Goal: Share content: Share content

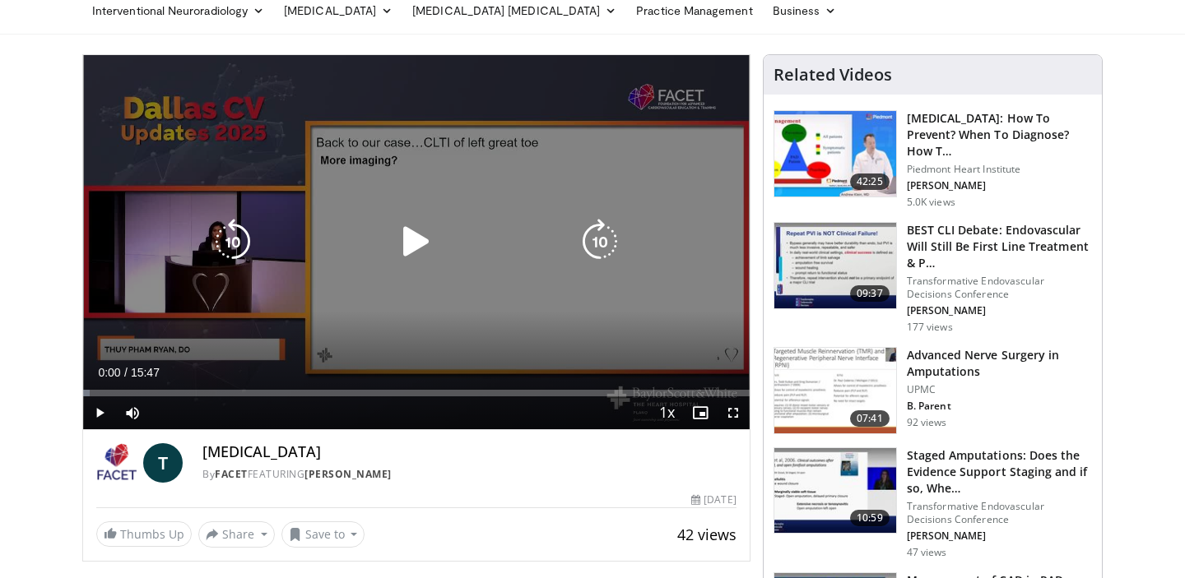
scroll to position [76, 0]
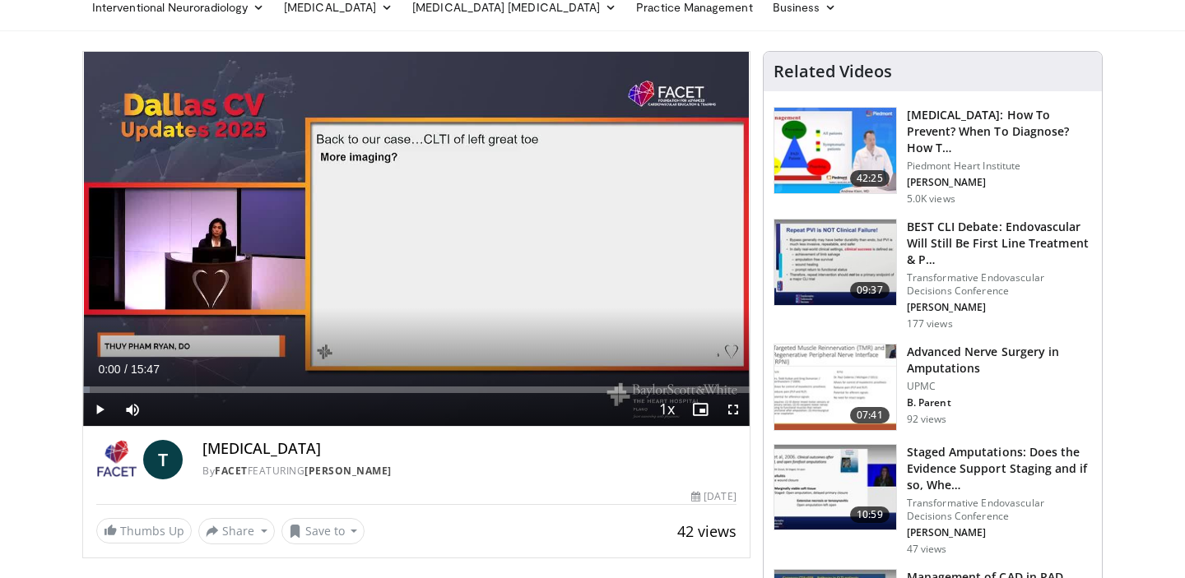
click at [731, 406] on span "Video Player" at bounding box center [733, 409] width 33 height 33
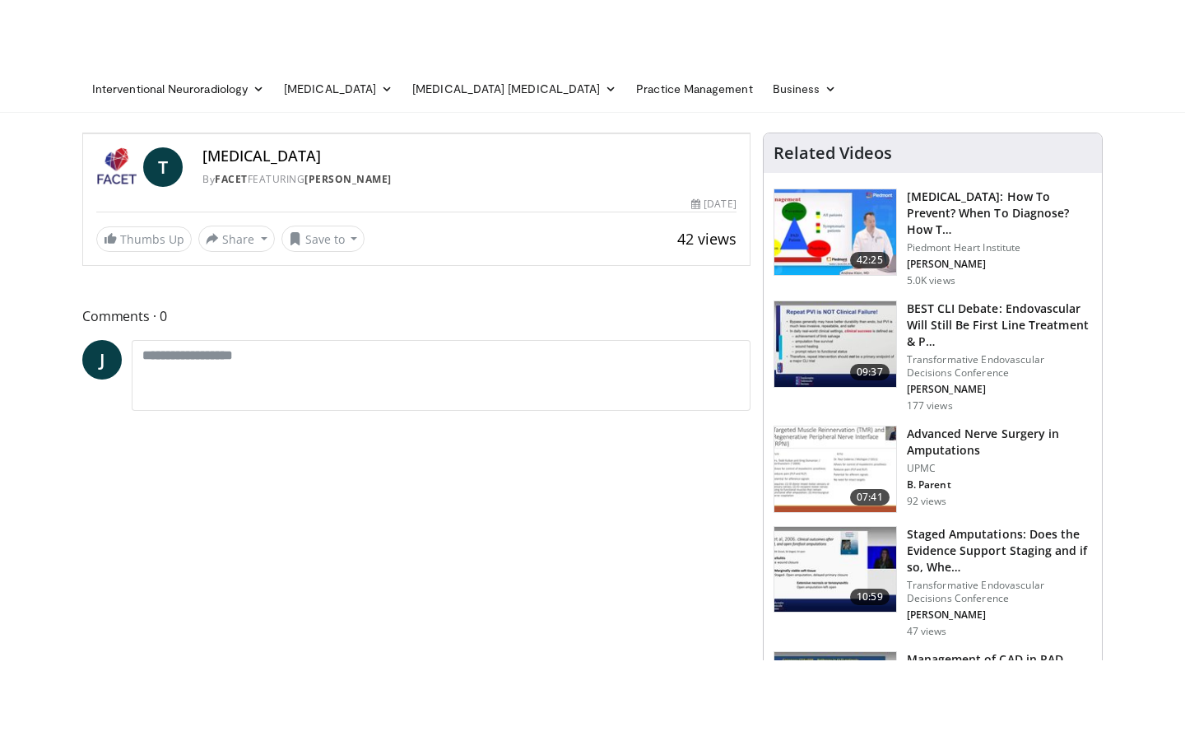
scroll to position [0, 0]
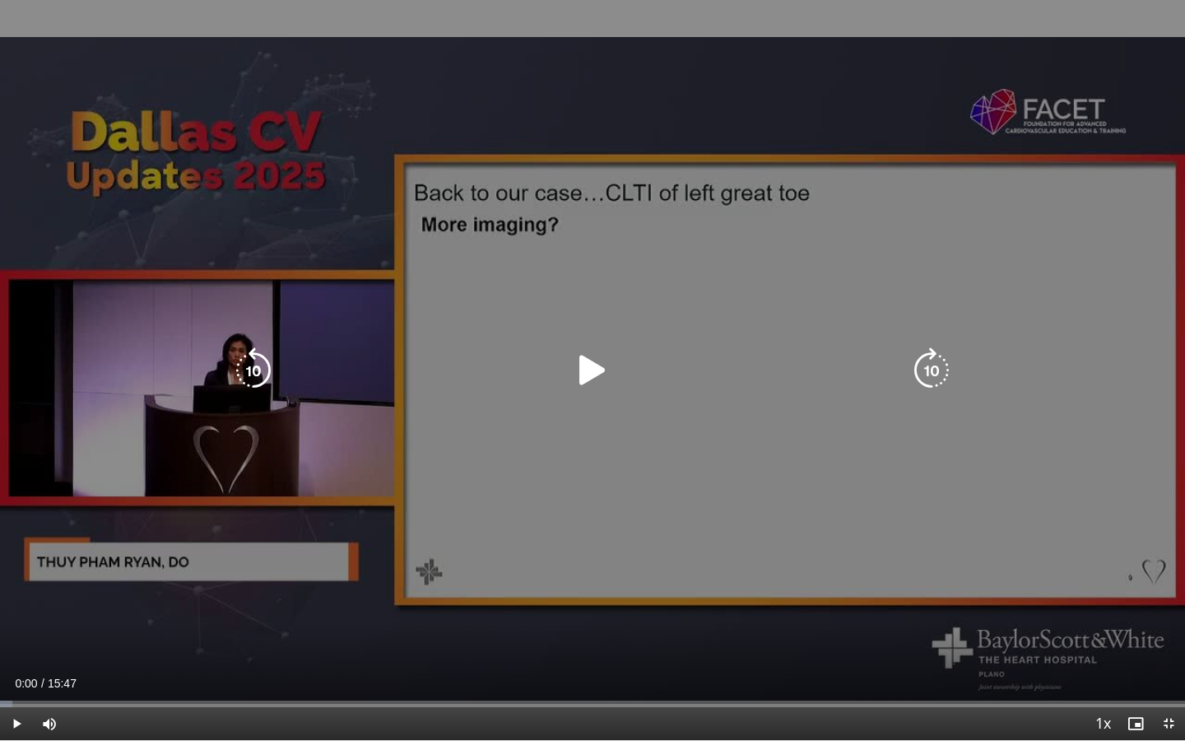
click at [583, 371] on icon "Video Player" at bounding box center [592, 370] width 46 height 46
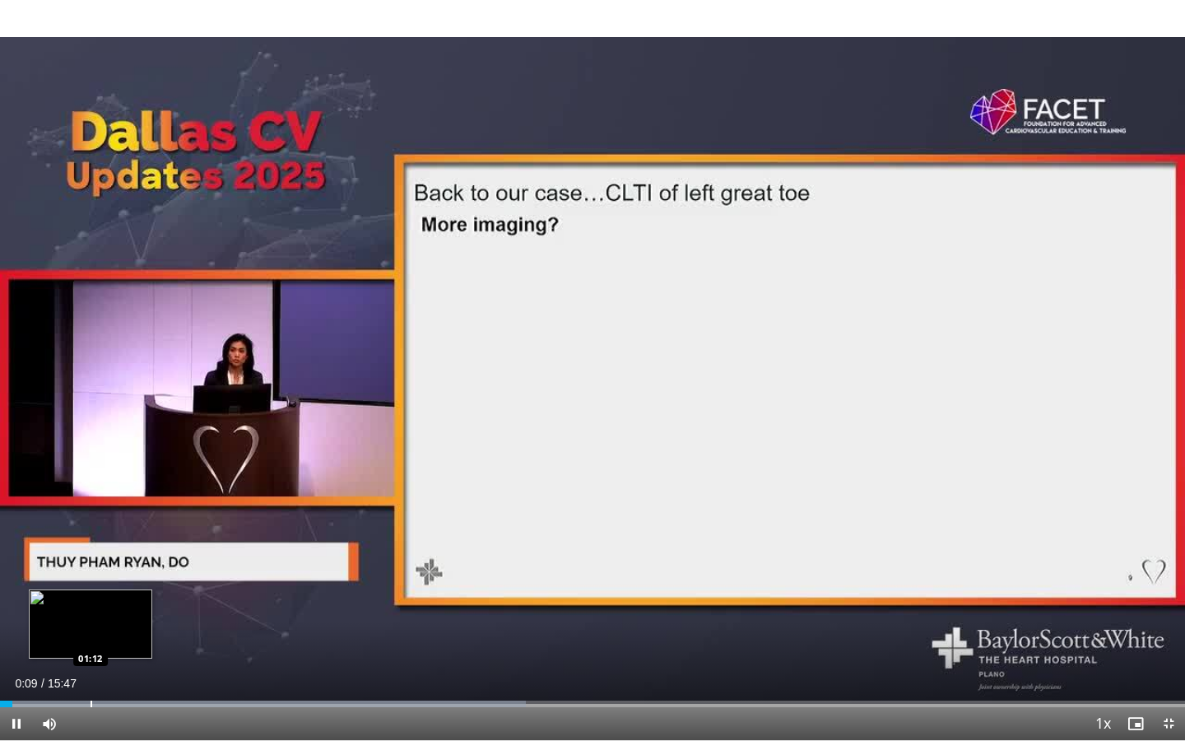
click at [91, 578] on div "Progress Bar" at bounding box center [92, 703] width 2 height 7
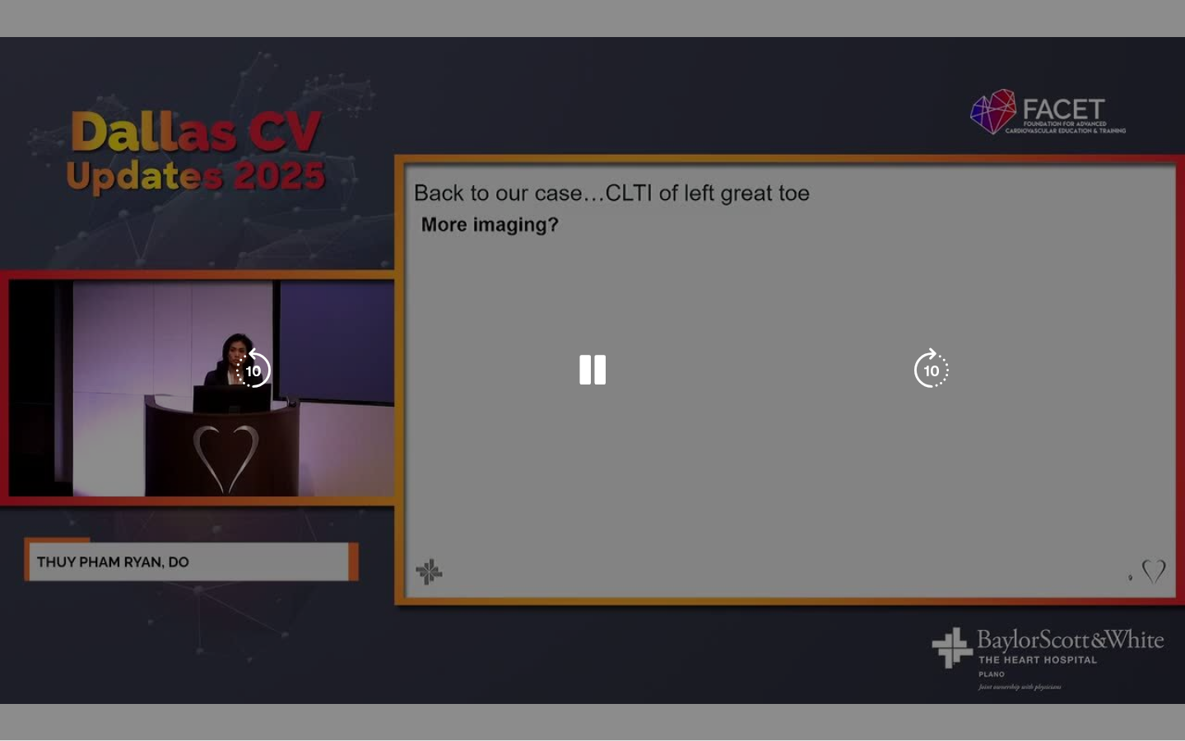
click at [103, 578] on video-js "**********" at bounding box center [592, 370] width 1185 height 741
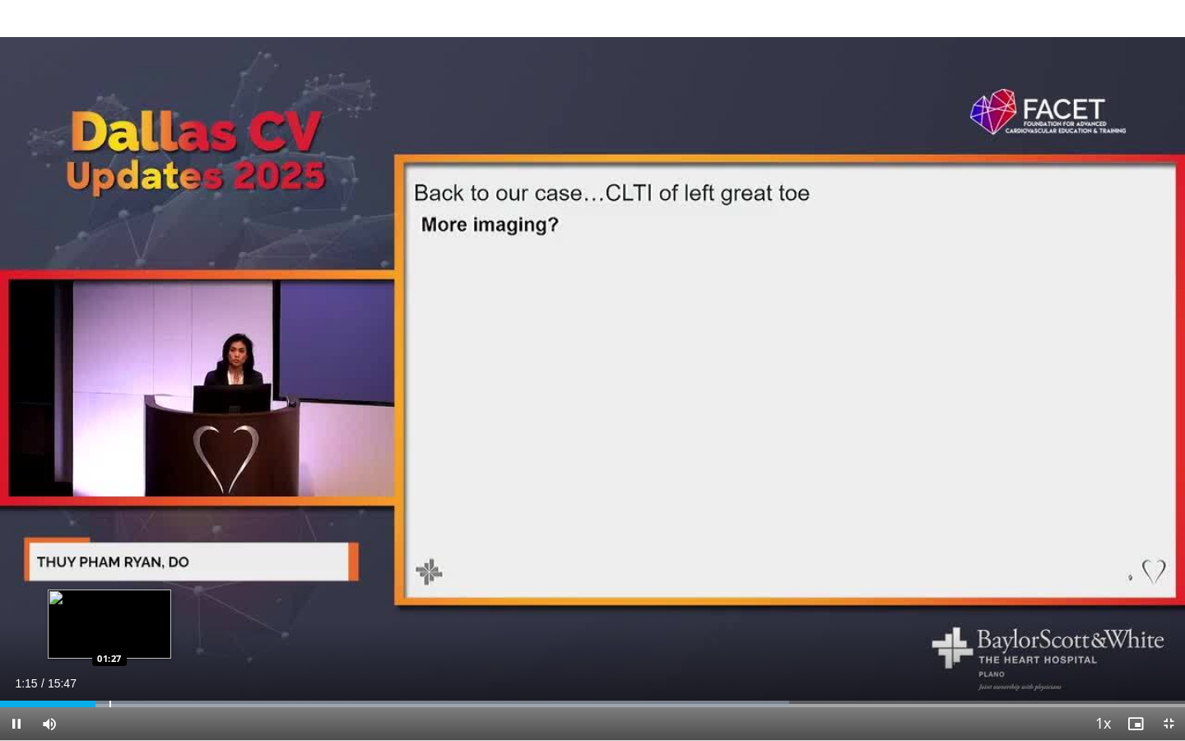
click at [109, 578] on div "Loaded : 66.58% 01:16 01:27" at bounding box center [592, 699] width 1185 height 16
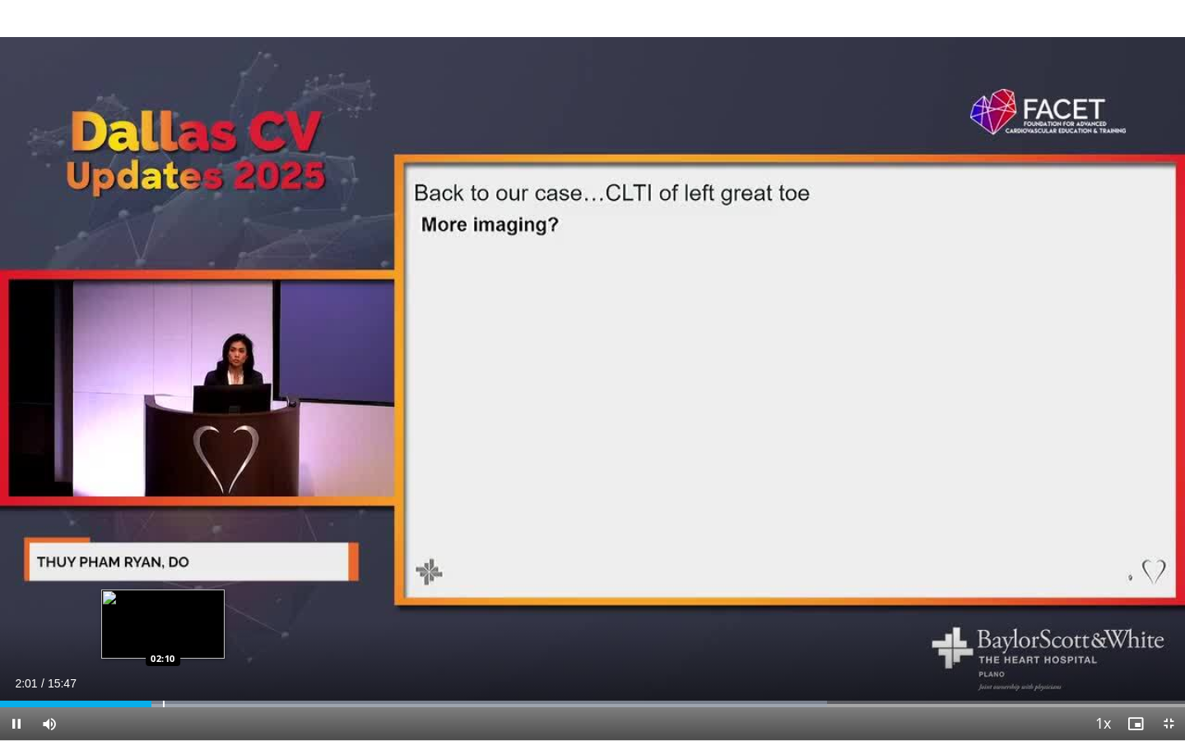
click at [163, 578] on div "Progress Bar" at bounding box center [164, 703] width 2 height 7
click at [176, 578] on div "Loaded : 71.19% 02:12 02:20" at bounding box center [592, 699] width 1185 height 16
click at [191, 578] on div "Progress Bar" at bounding box center [192, 703] width 2 height 7
click at [202, 578] on div "Progress Bar" at bounding box center [203, 703] width 2 height 7
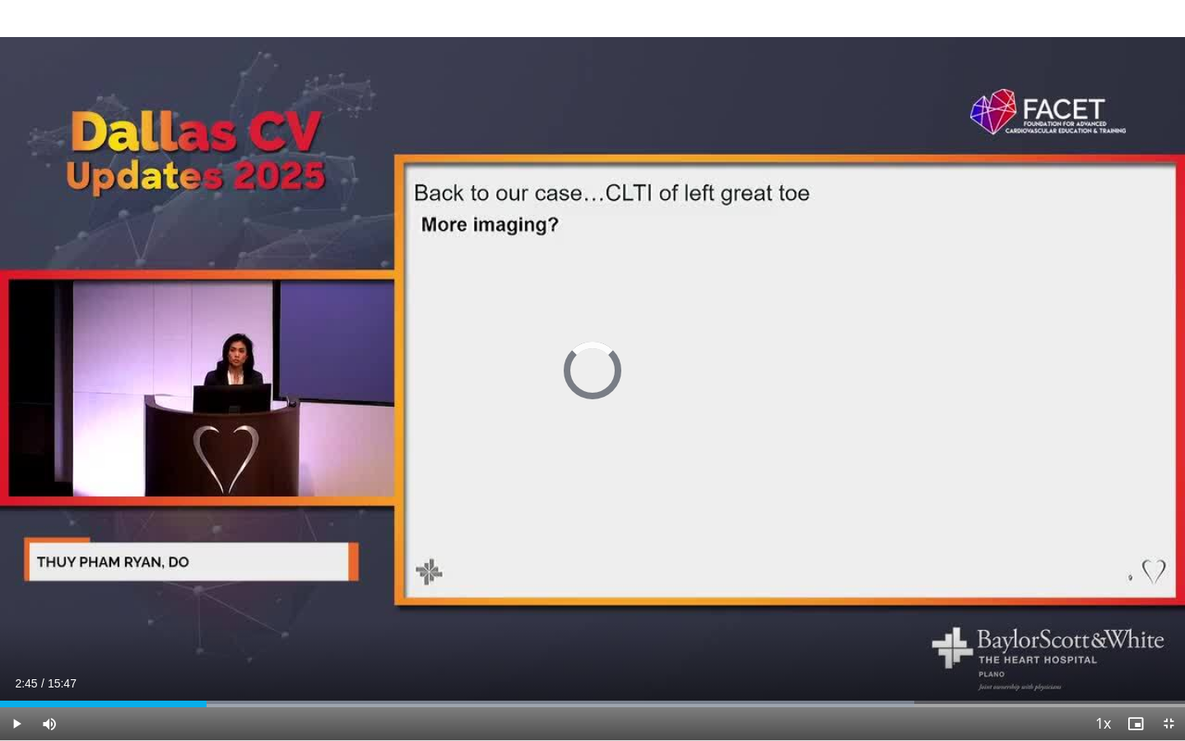
click at [207, 578] on div "Progress Bar" at bounding box center [208, 703] width 2 height 7
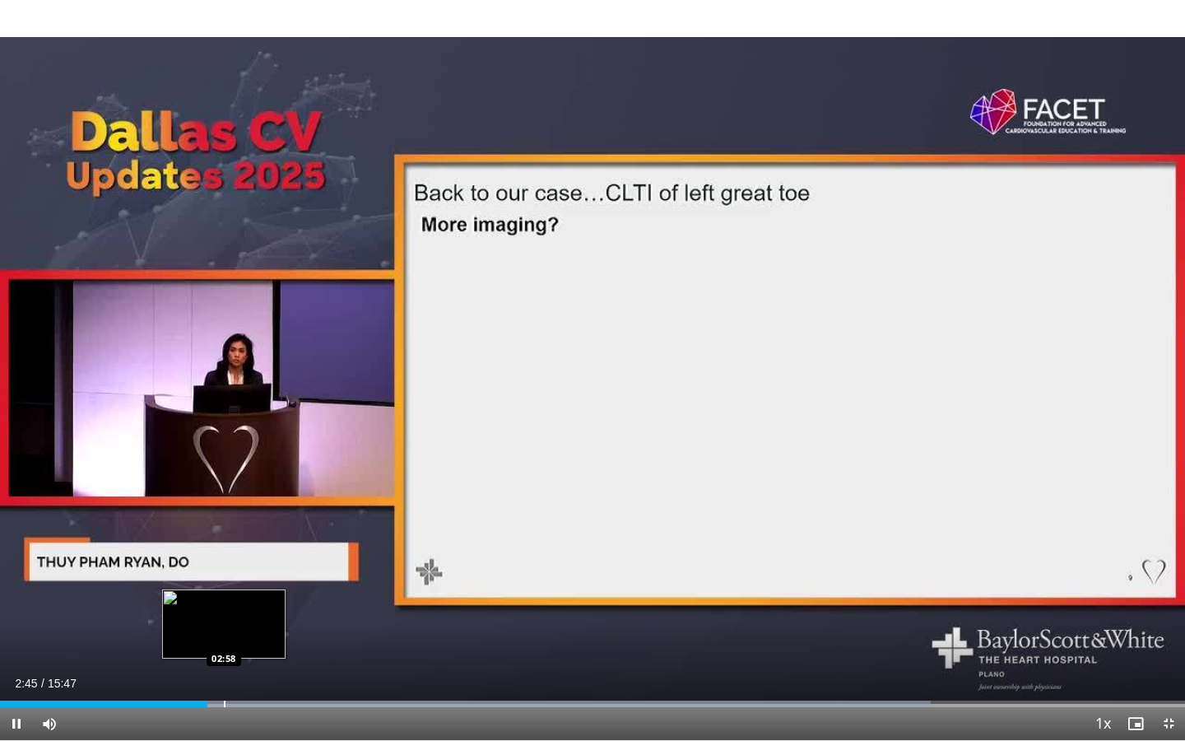
click at [224, 578] on div "Progress Bar" at bounding box center [225, 703] width 2 height 7
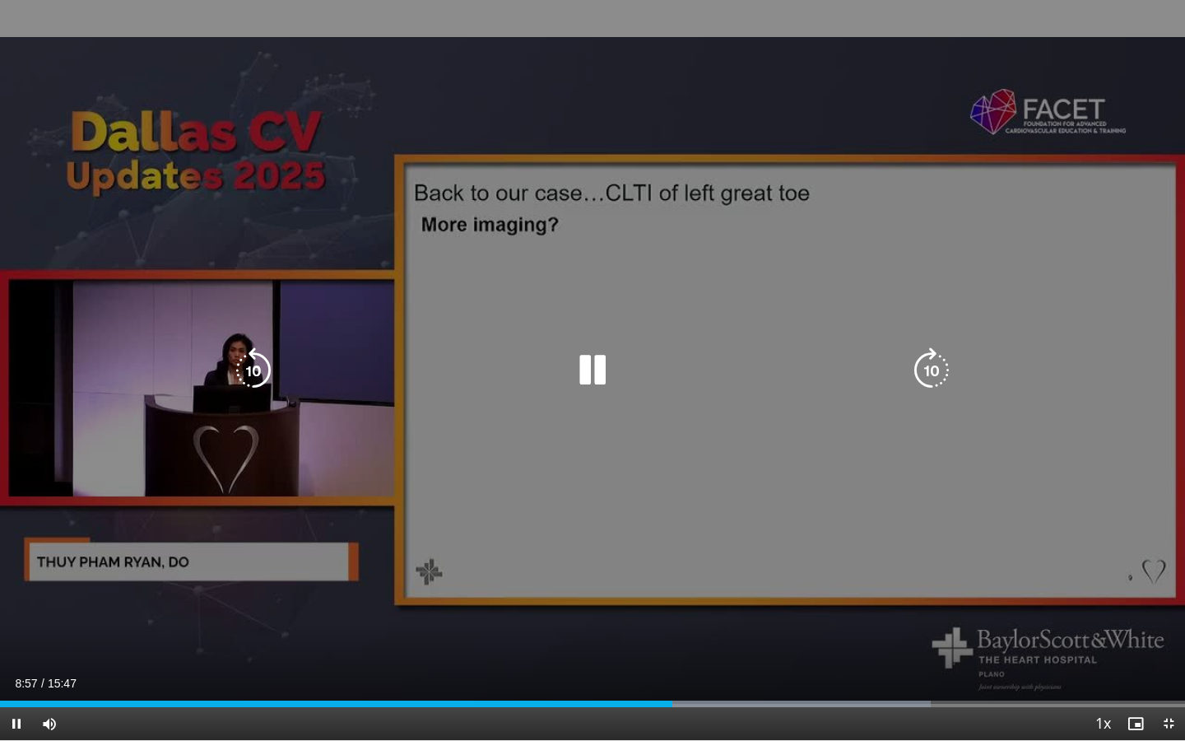
click at [254, 367] on icon "Video Player" at bounding box center [253, 370] width 46 height 46
click at [254, 368] on icon "Video Player" at bounding box center [253, 370] width 46 height 46
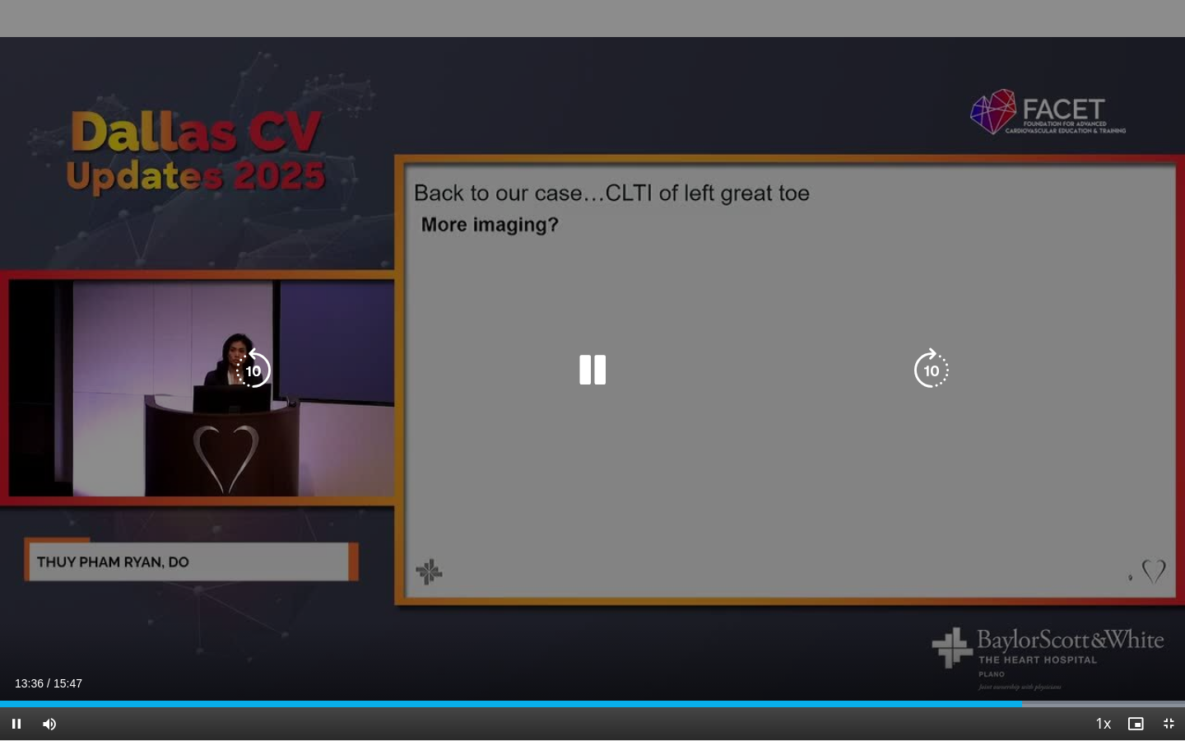
click at [243, 377] on icon "Video Player" at bounding box center [253, 370] width 46 height 46
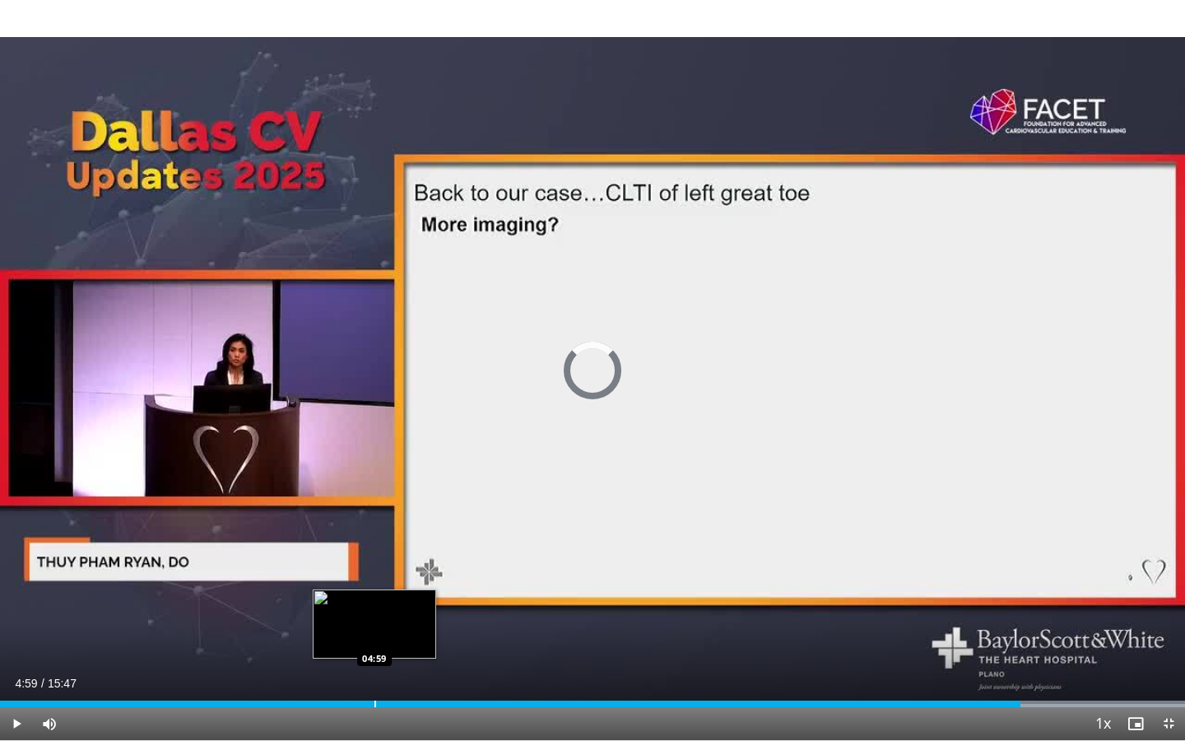
click at [374, 578] on div "Progress Bar" at bounding box center [375, 703] width 2 height 7
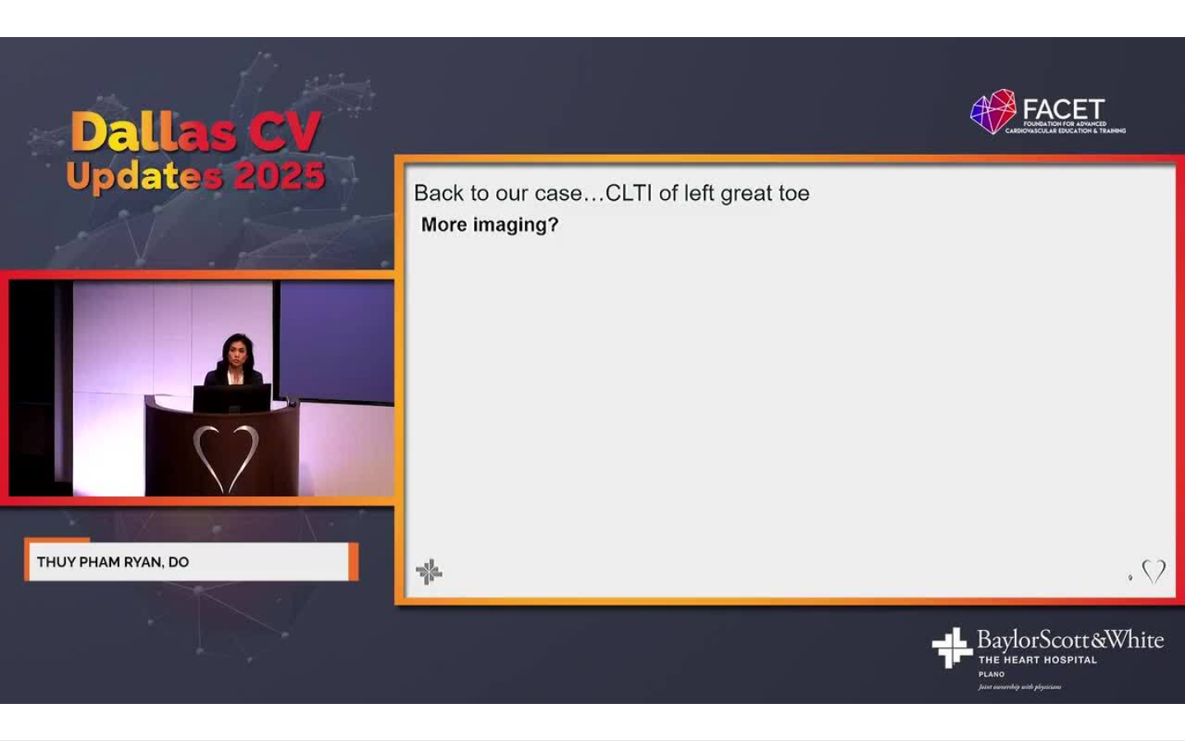
click at [334, 578] on video-js "**********" at bounding box center [592, 370] width 1185 height 741
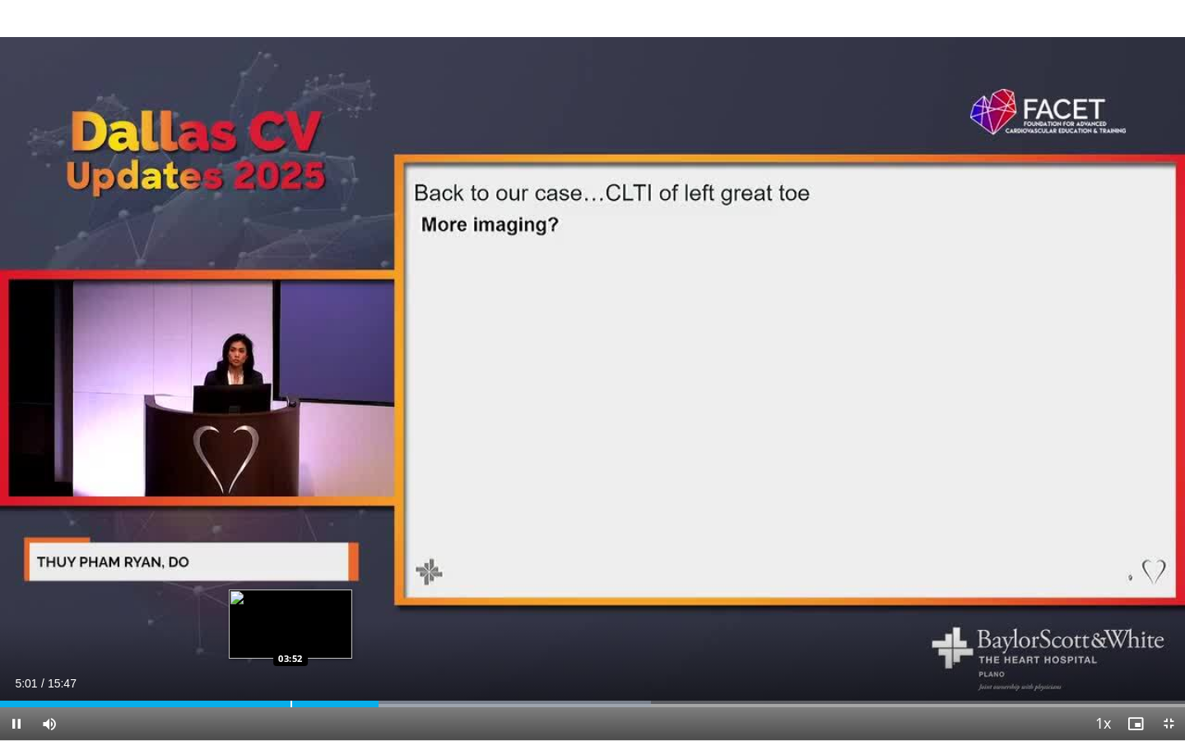
click at [290, 578] on div "Progress Bar" at bounding box center [291, 703] width 2 height 7
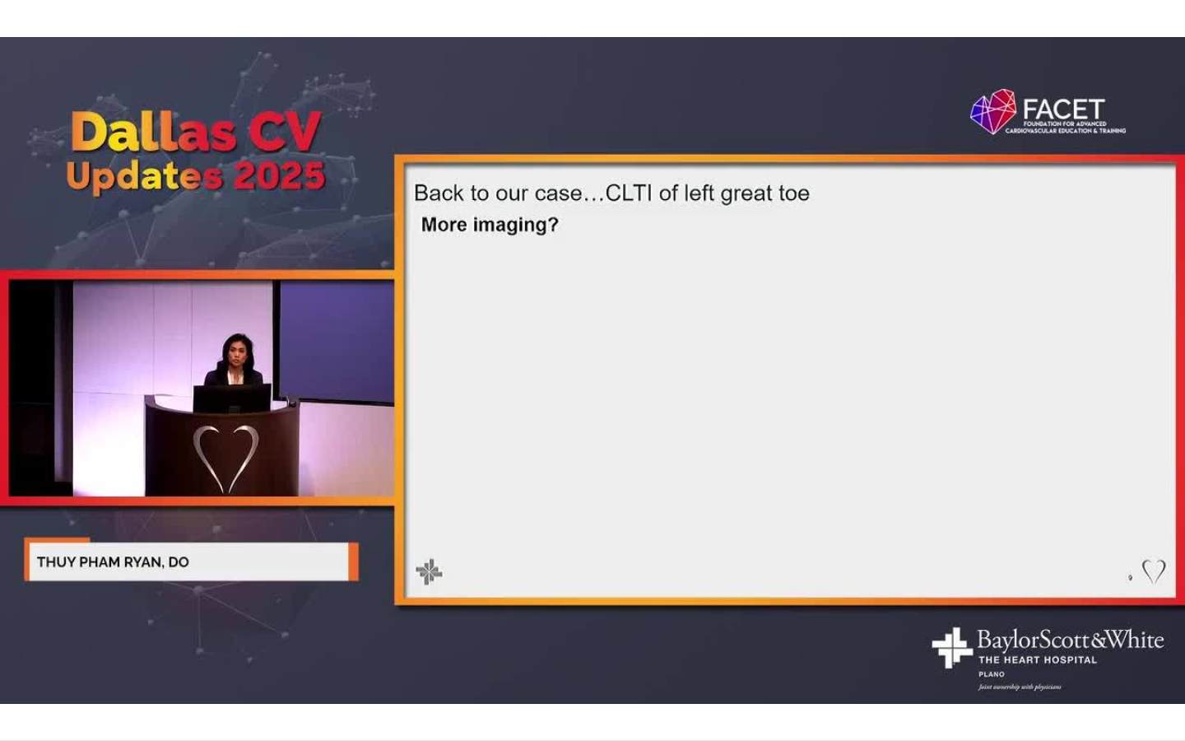
click at [267, 578] on div "10 seconds Tap to unmute" at bounding box center [592, 370] width 1185 height 740
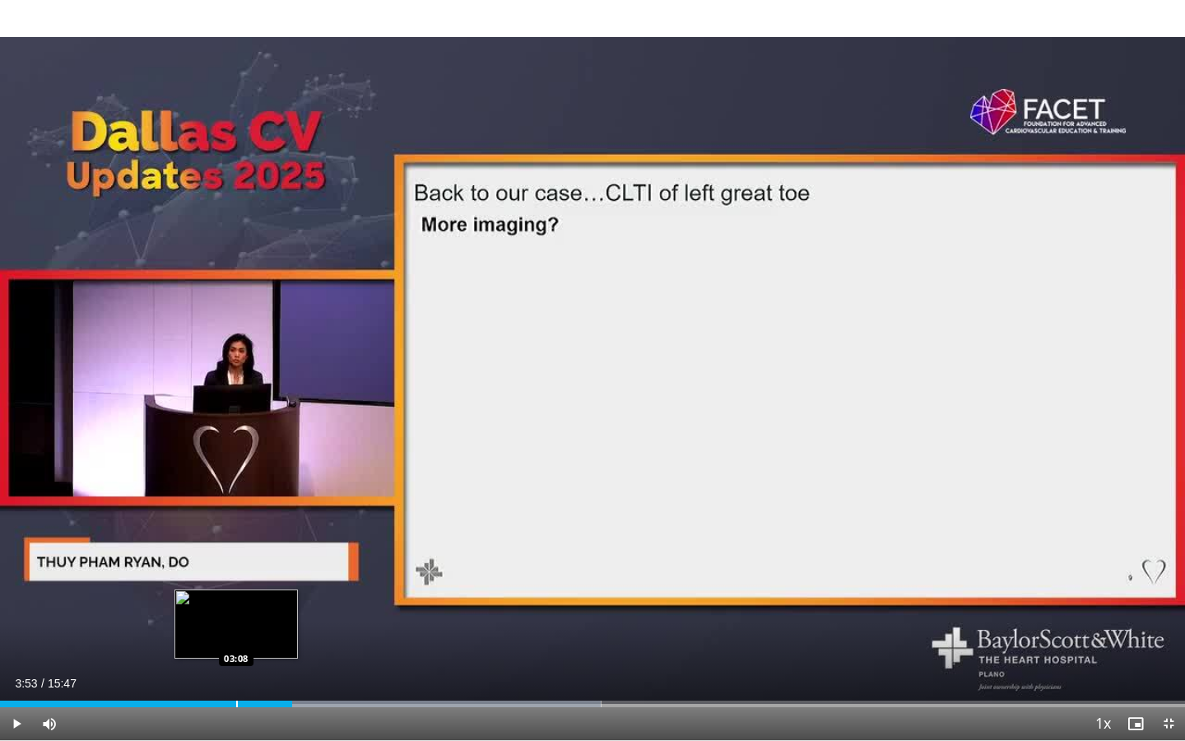
click at [235, 578] on div "Loaded : 50.73% 03:53 03:08" at bounding box center [592, 703] width 1185 height 7
click at [204, 578] on div "Progress Bar" at bounding box center [205, 703] width 2 height 7
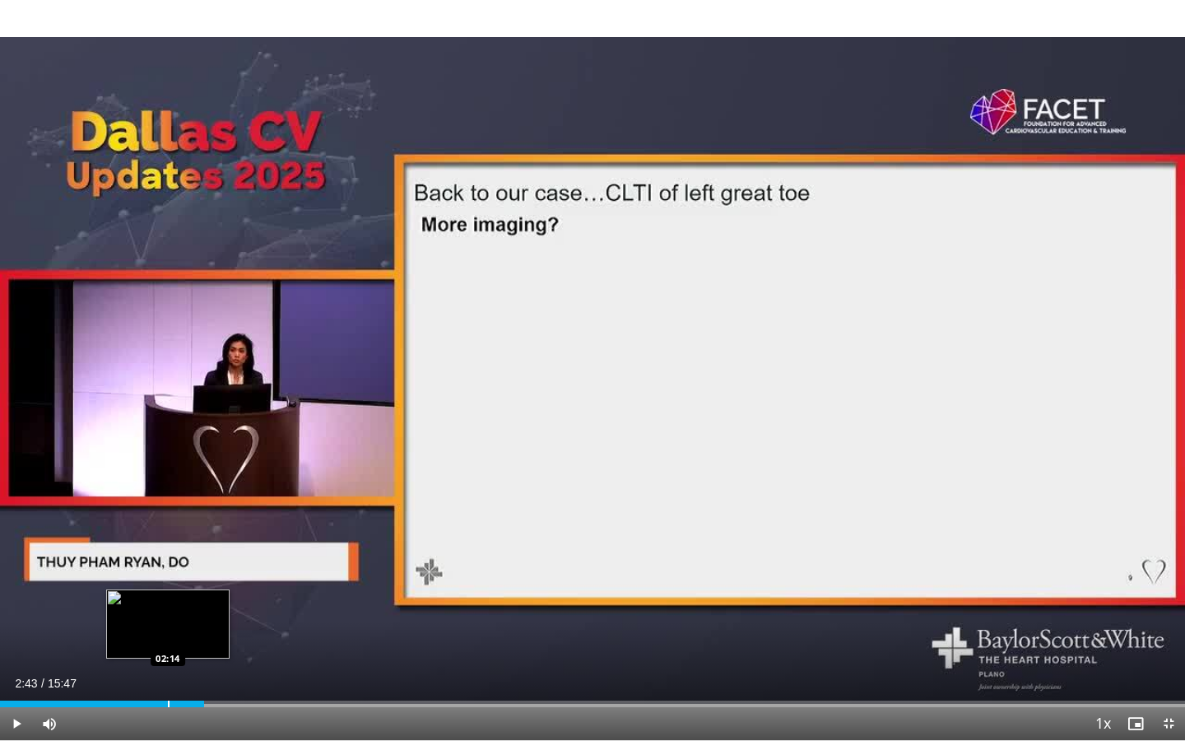
click at [168, 578] on div "Progress Bar" at bounding box center [169, 703] width 2 height 7
click at [145, 578] on div "Progress Bar" at bounding box center [146, 703] width 2 height 7
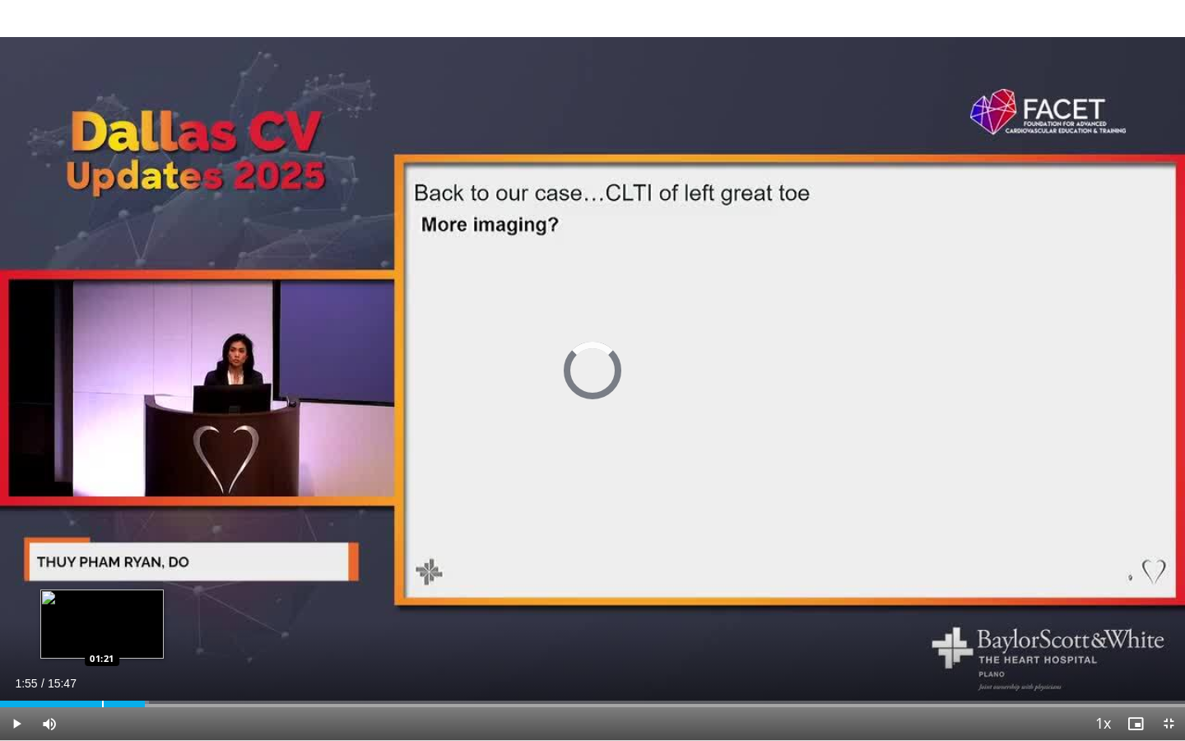
click at [102, 578] on div "Progress Bar" at bounding box center [103, 703] width 2 height 7
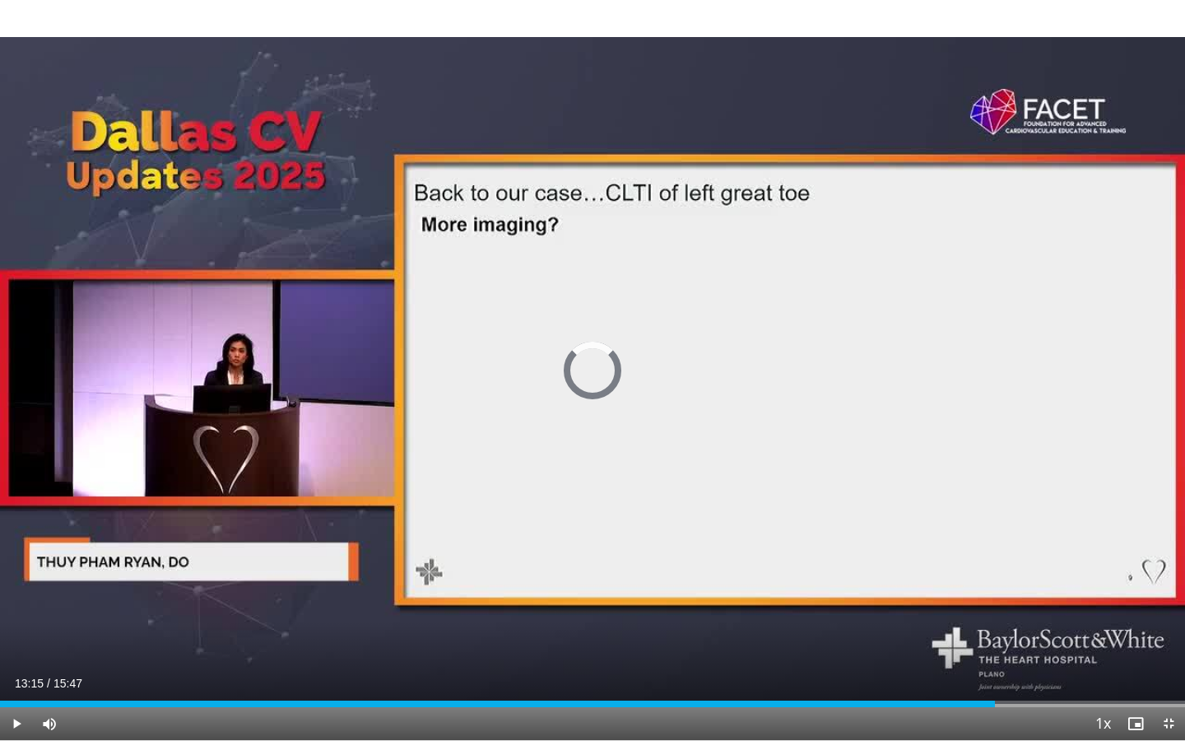
click at [995, 578] on div "Loaded : 70.81% 13:15 13:15" at bounding box center [592, 703] width 1185 height 7
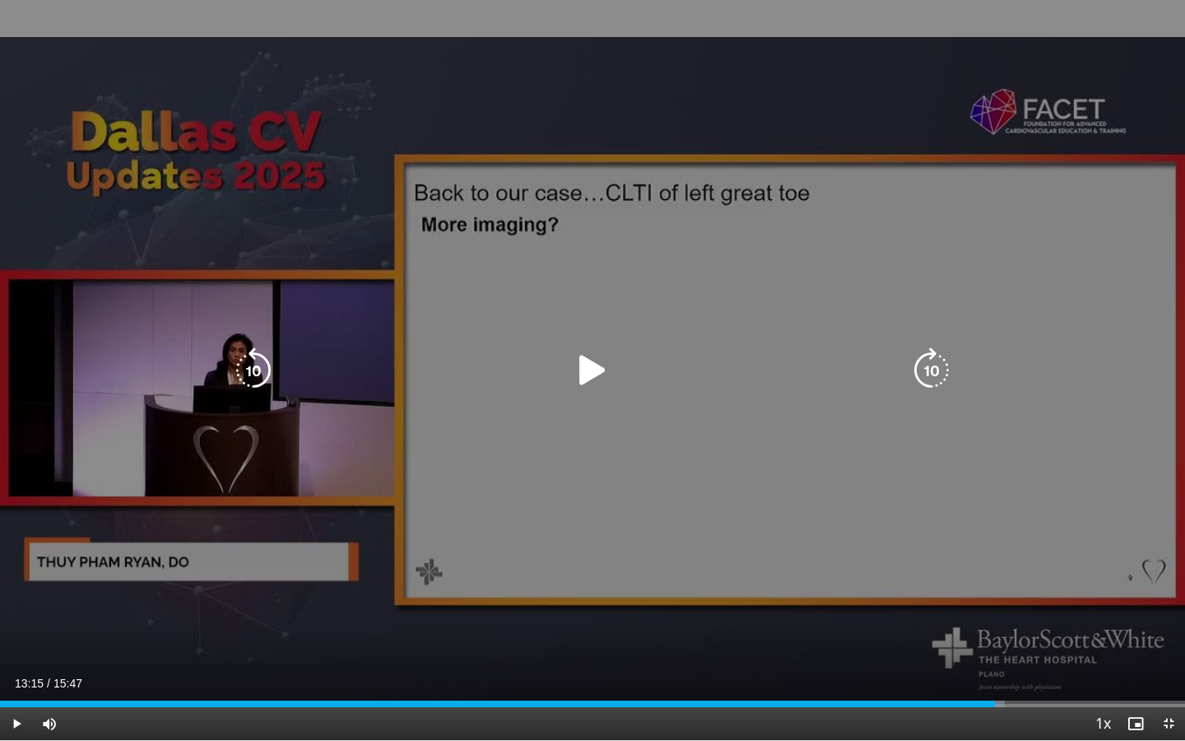
click at [588, 378] on icon "Video Player" at bounding box center [592, 370] width 46 height 46
click at [587, 377] on icon "Video Player" at bounding box center [592, 370] width 46 height 46
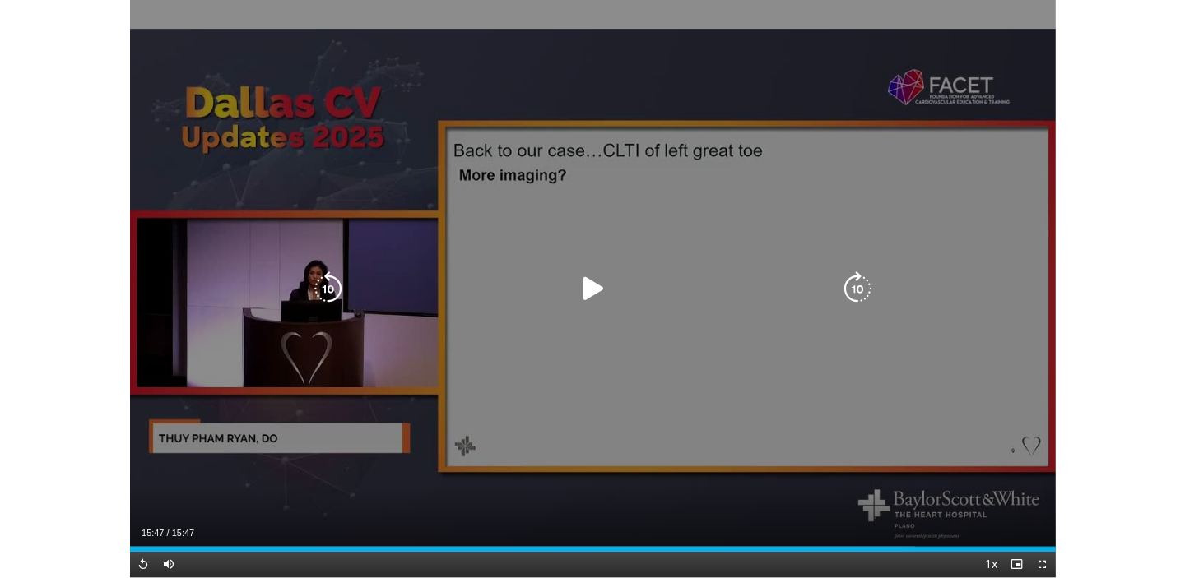
scroll to position [76, 0]
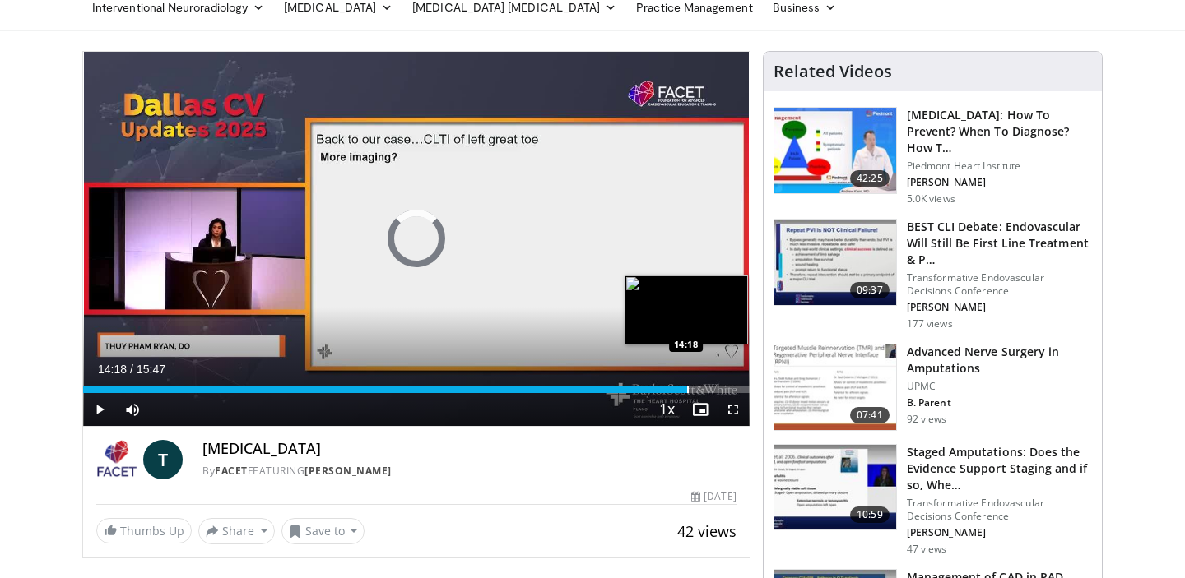
click at [687, 384] on div "Loaded : 24.30% 14:18 14:18" at bounding box center [416, 386] width 666 height 16
click at [719, 391] on div "Progress Bar" at bounding box center [720, 390] width 2 height 7
click at [733, 387] on div "Progress Bar" at bounding box center [734, 390] width 2 height 7
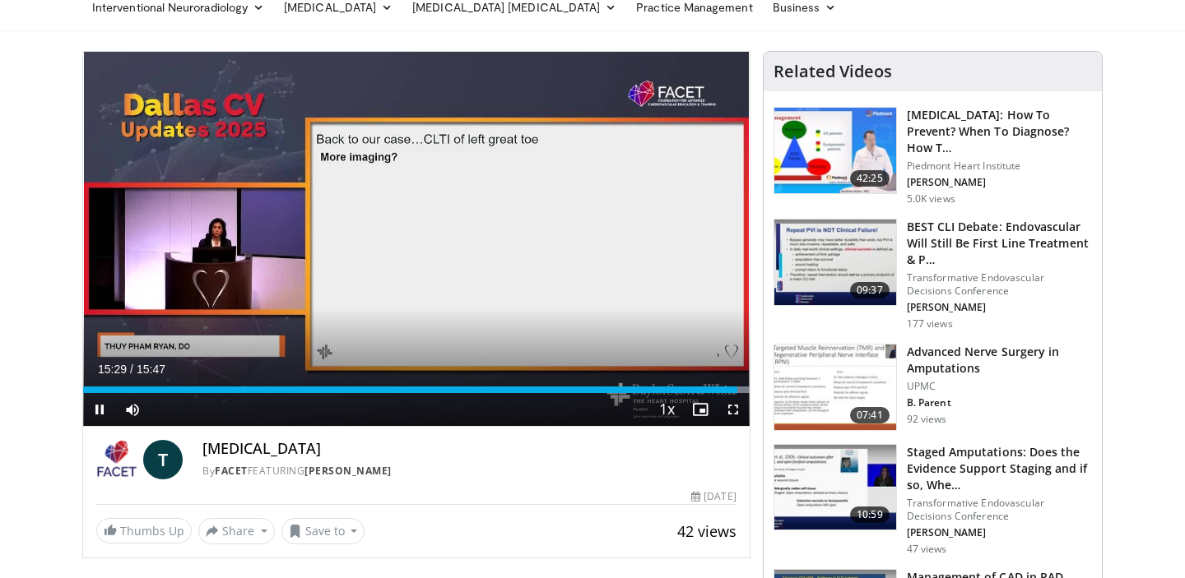
click at [736, 408] on span "Video Player" at bounding box center [733, 409] width 33 height 33
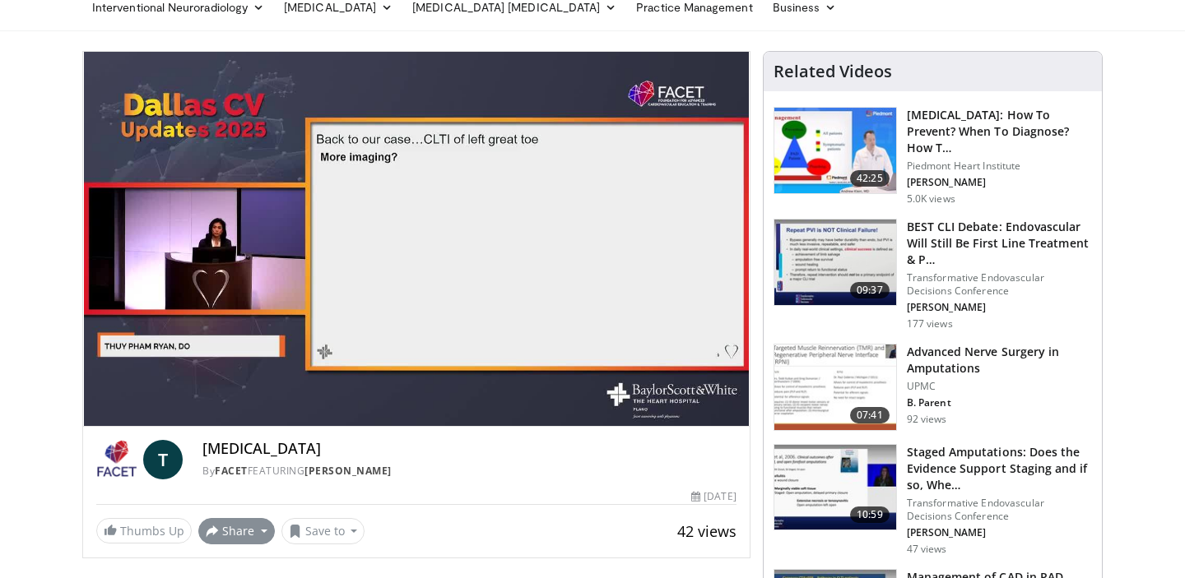
click at [242, 532] on button "Share" at bounding box center [236, 531] width 77 height 26
click at [240, 448] on span "E-mail" at bounding box center [234, 450] width 47 height 18
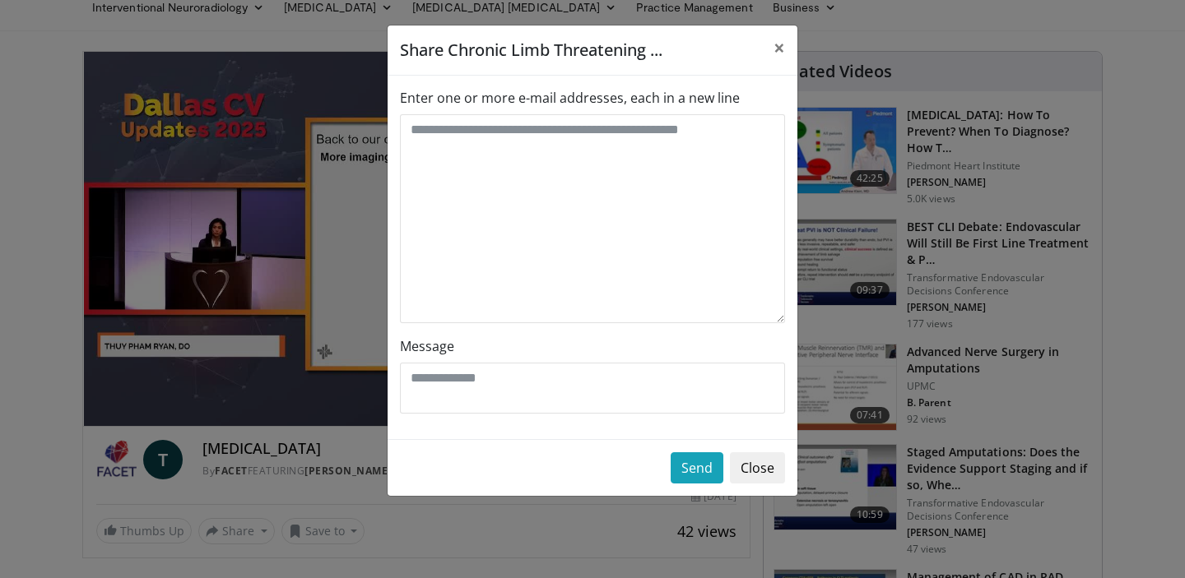
click at [495, 97] on label "Enter one or more e-mail addresses, each in a new line" at bounding box center [570, 98] width 340 height 20
click at [495, 114] on textarea "Enter one or more e-mail addresses, each in a new line" at bounding box center [592, 218] width 385 height 209
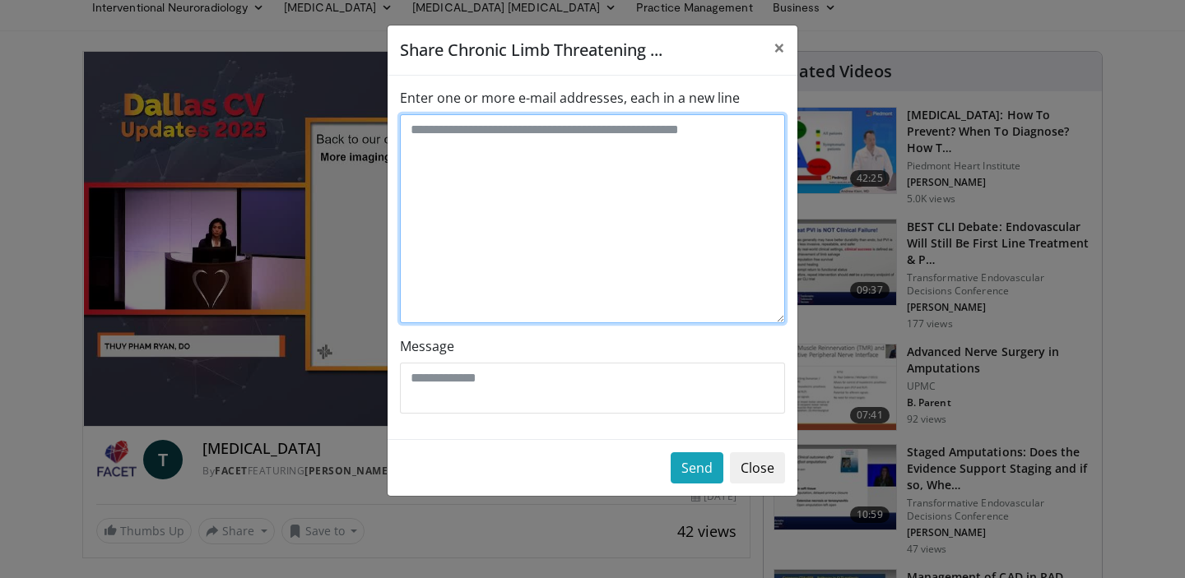
click at [476, 132] on textarea "Enter one or more e-mail addresses, each in a new line" at bounding box center [592, 218] width 385 height 209
click at [479, 128] on textarea "Enter one or more e-mail addresses, each in a new line" at bounding box center [592, 218] width 385 height 209
click at [476, 132] on textarea "Enter one or more e-mail addresses, each in a new line" at bounding box center [592, 218] width 385 height 209
click at [514, 170] on textarea "Enter one or more e-mail addresses, each in a new line" at bounding box center [592, 218] width 385 height 209
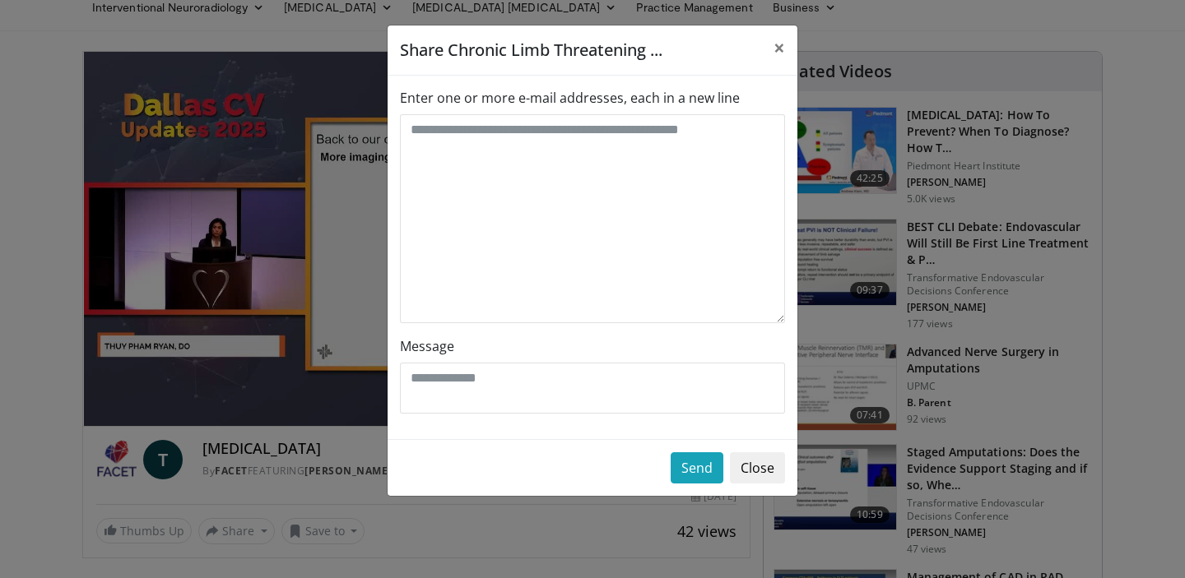
click at [483, 104] on label "Enter one or more e-mail addresses, each in a new line" at bounding box center [570, 98] width 340 height 20
click at [483, 114] on textarea "Enter one or more e-mail addresses, each in a new line" at bounding box center [592, 218] width 385 height 209
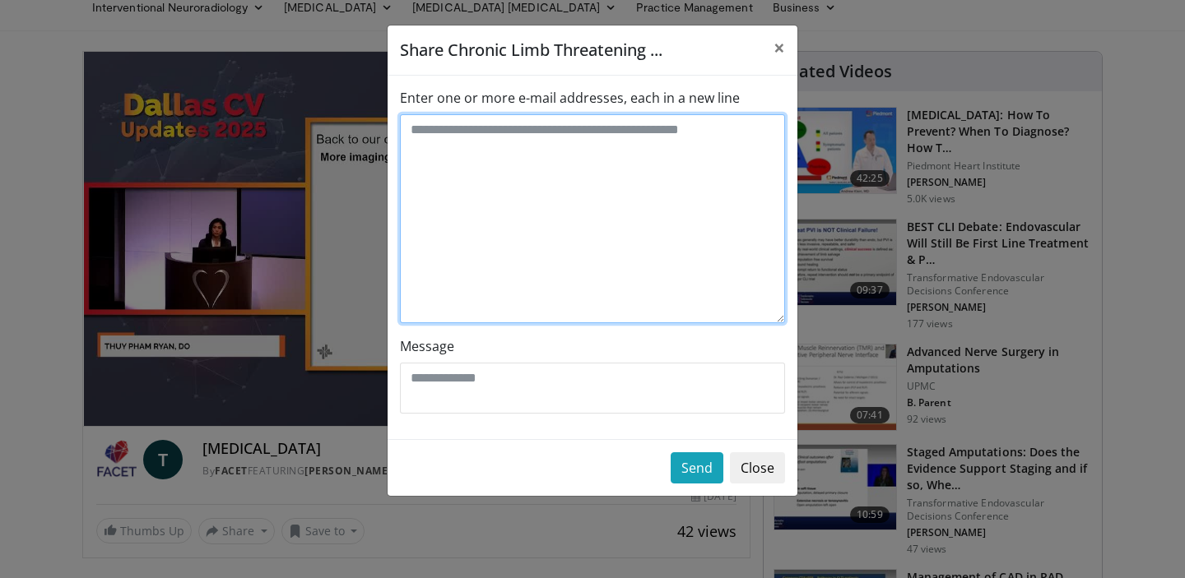
click at [457, 159] on textarea "Enter one or more e-mail addresses, each in a new line" at bounding box center [592, 218] width 385 height 209
type textarea "*"
click at [446, 160] on textarea "Enter one or more e-mail addresses, each in a new line" at bounding box center [592, 218] width 385 height 209
type textarea "**********"
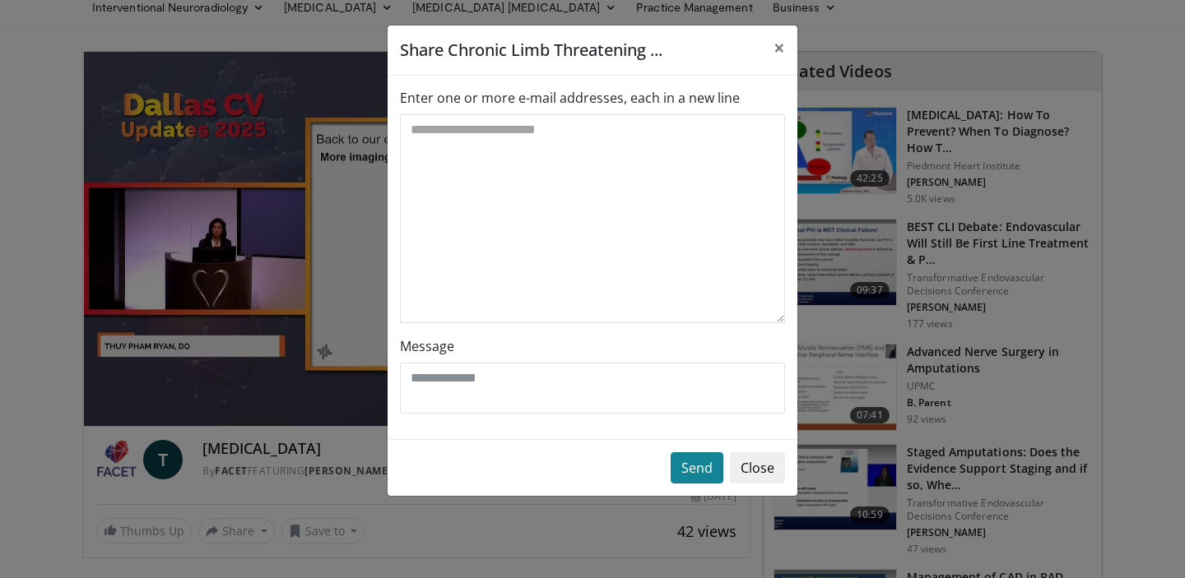
click at [697, 467] on button "Send" at bounding box center [697, 468] width 53 height 31
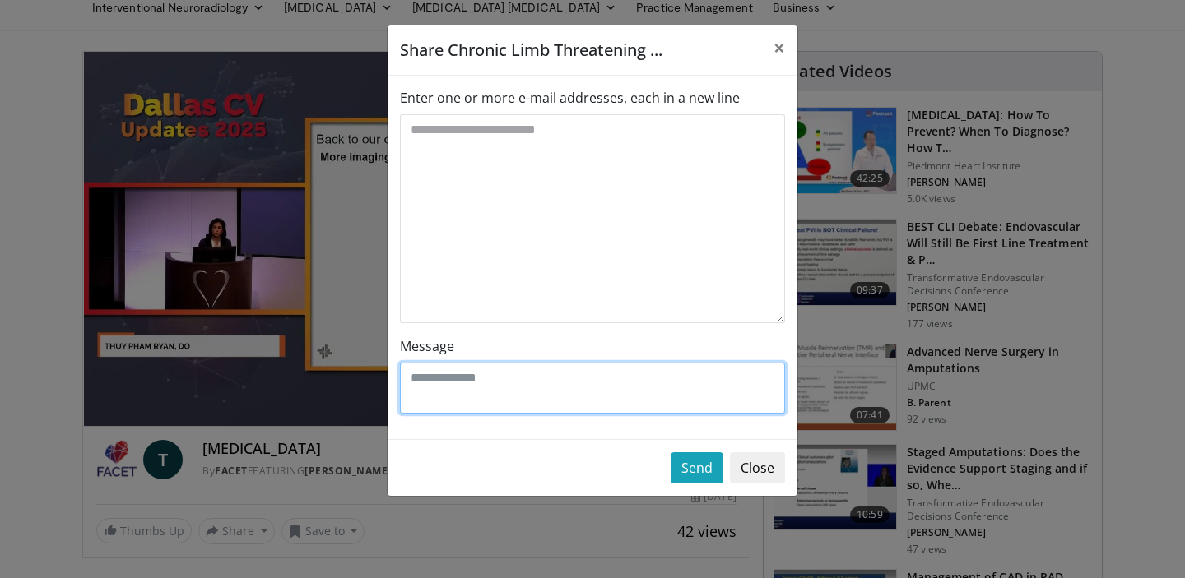
click at [507, 389] on textarea "Message" at bounding box center [592, 388] width 385 height 51
click at [476, 399] on textarea "****" at bounding box center [592, 388] width 385 height 51
click at [453, 374] on textarea "****" at bounding box center [592, 388] width 385 height 51
type textarea "**********"
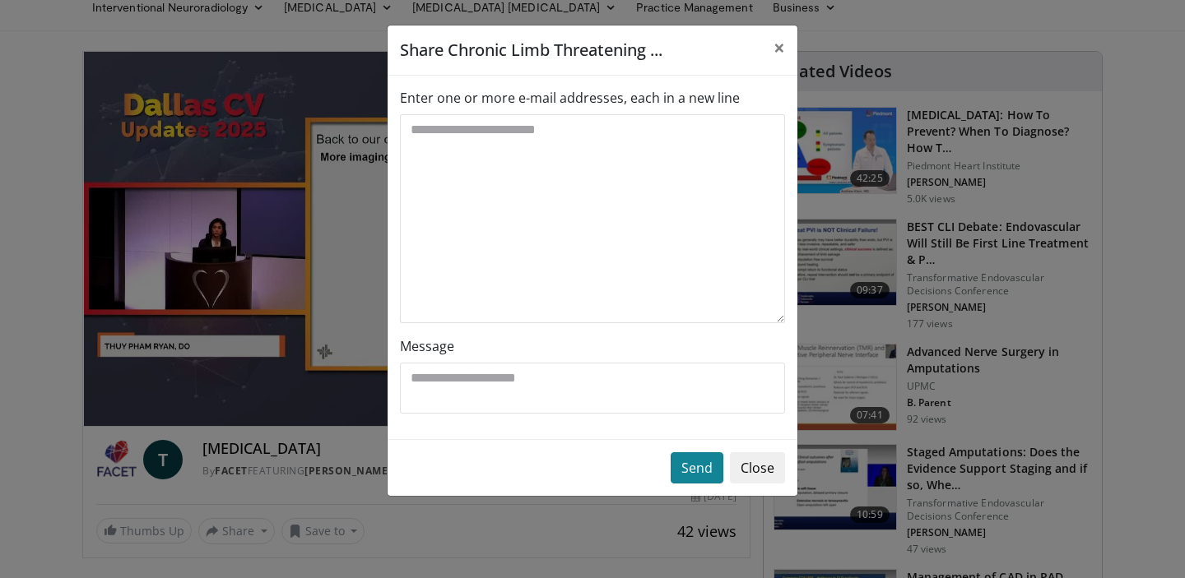
click at [695, 470] on button "Send" at bounding box center [697, 468] width 53 height 31
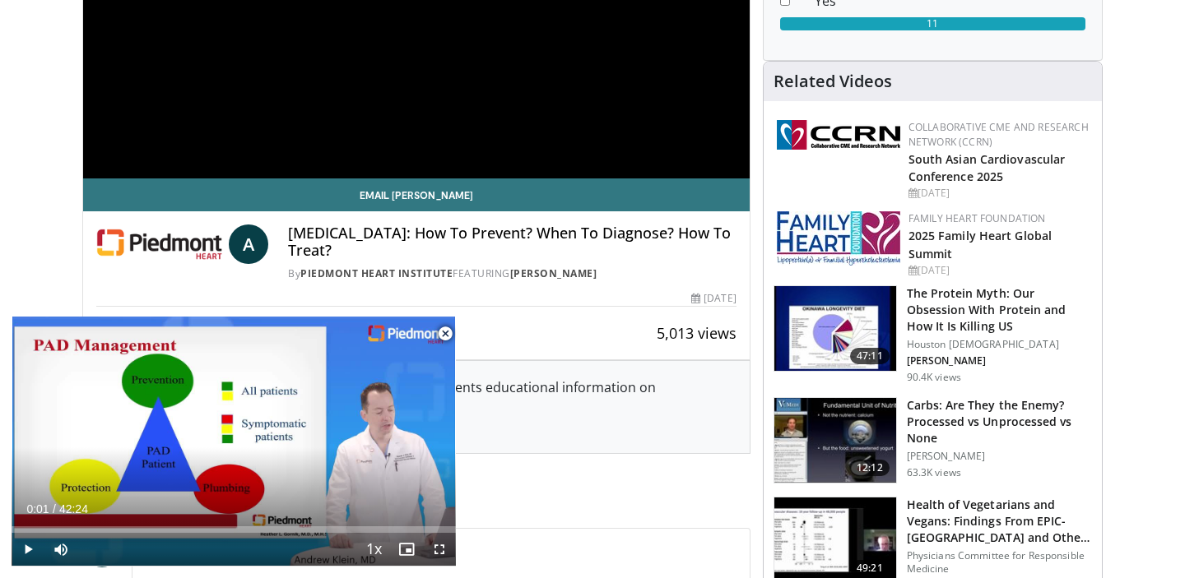
scroll to position [325, 0]
